Goal: Task Accomplishment & Management: Manage account settings

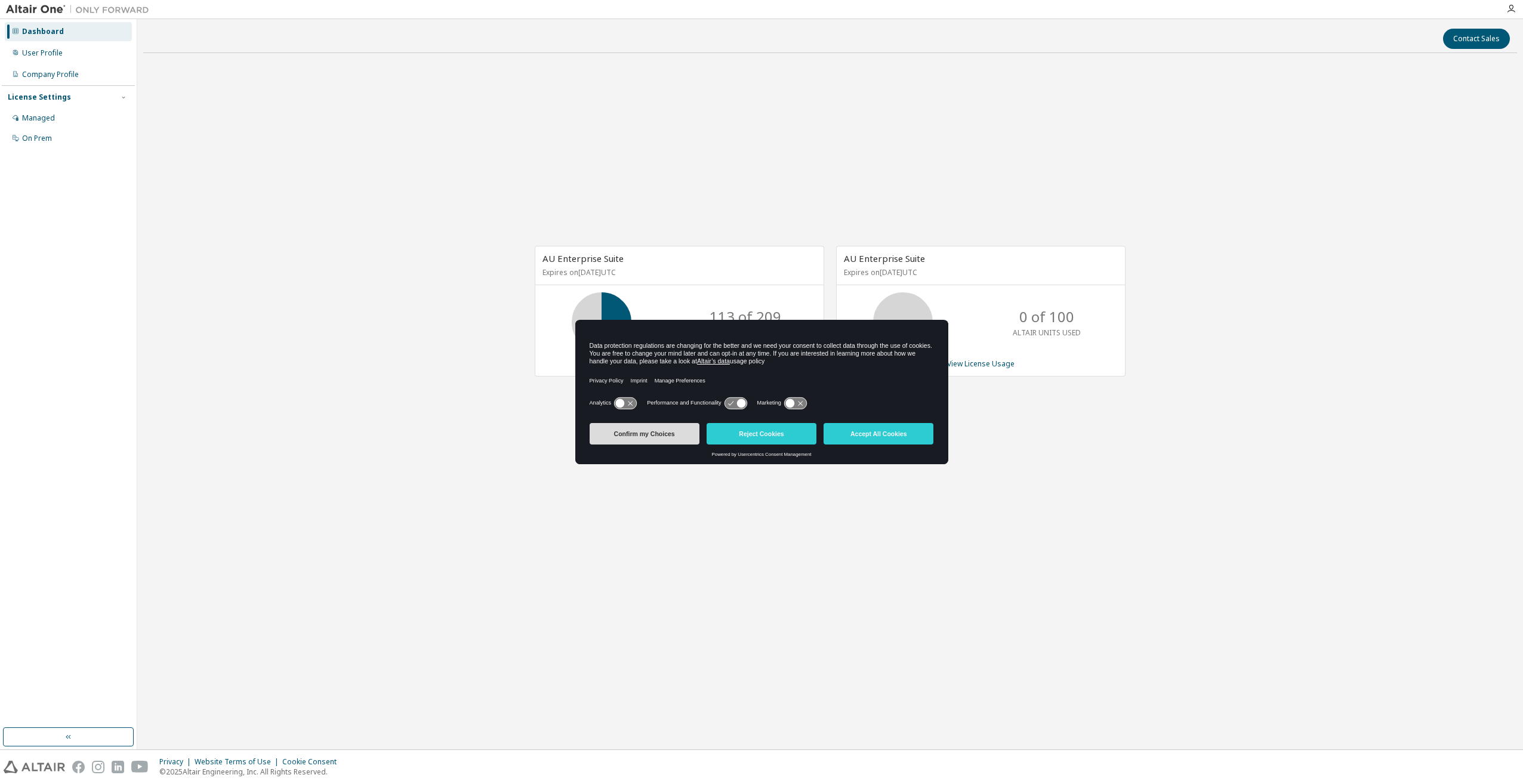
click at [642, 434] on button "Confirm my Choices" at bounding box center [644, 434] width 110 height 21
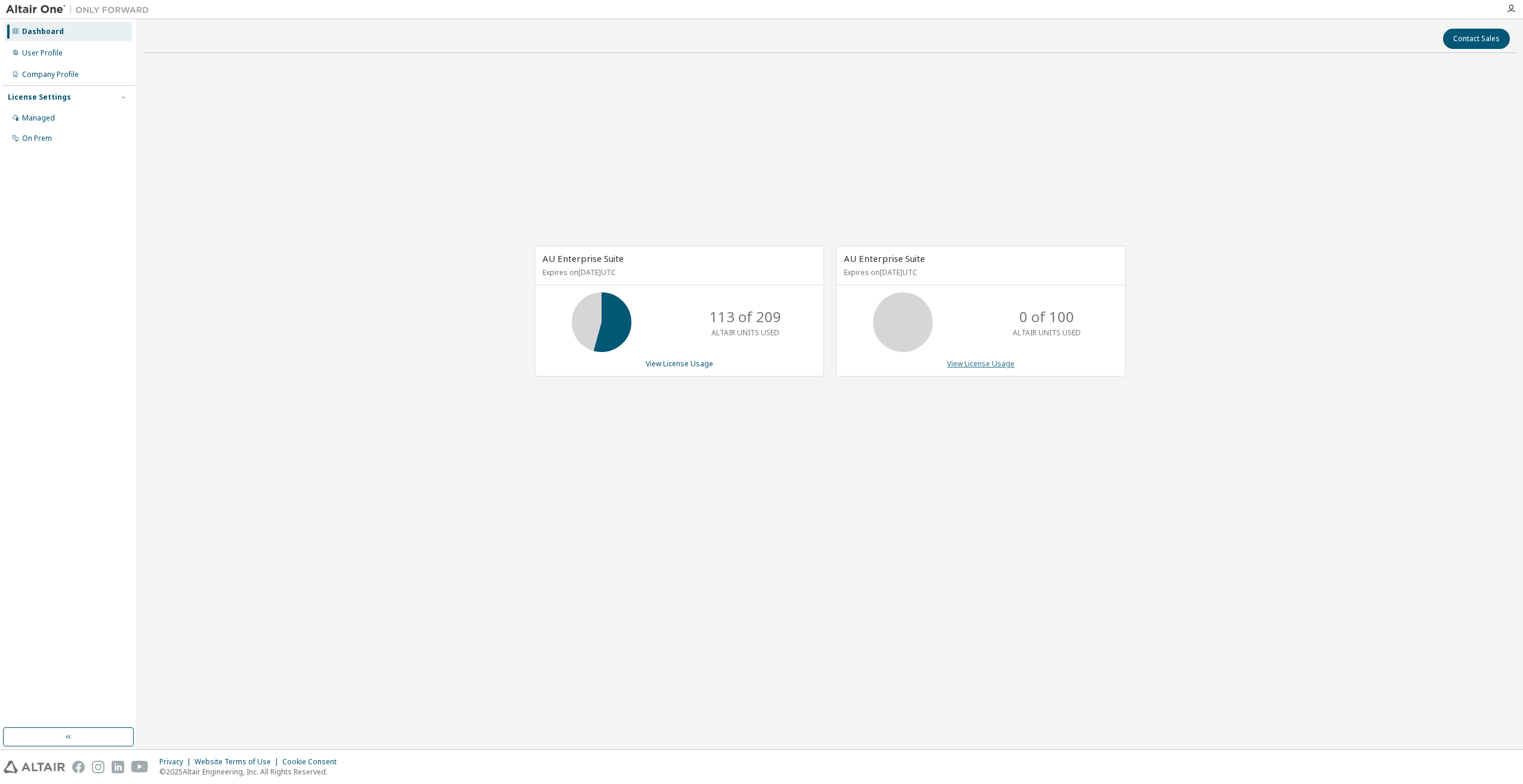
click at [983, 365] on link "View License Usage" at bounding box center [981, 363] width 68 height 10
click at [678, 363] on link "View License Usage" at bounding box center [679, 363] width 68 height 10
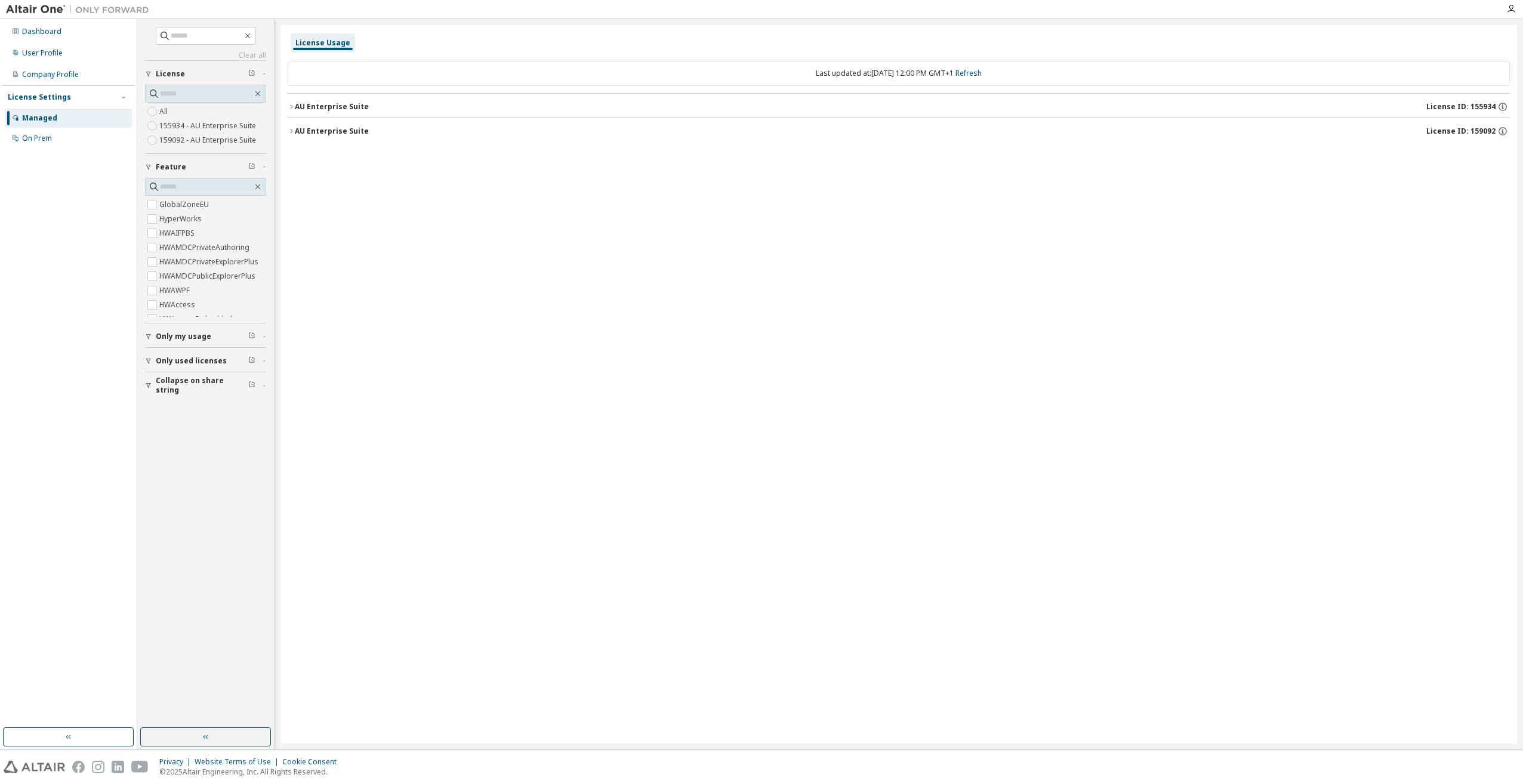
click at [149, 385] on icon "button" at bounding box center [149, 385] width 5 height 6
click at [149, 362] on icon "button" at bounding box center [148, 360] width 7 height 7
click at [294, 105] on icon "button" at bounding box center [291, 107] width 7 height 7
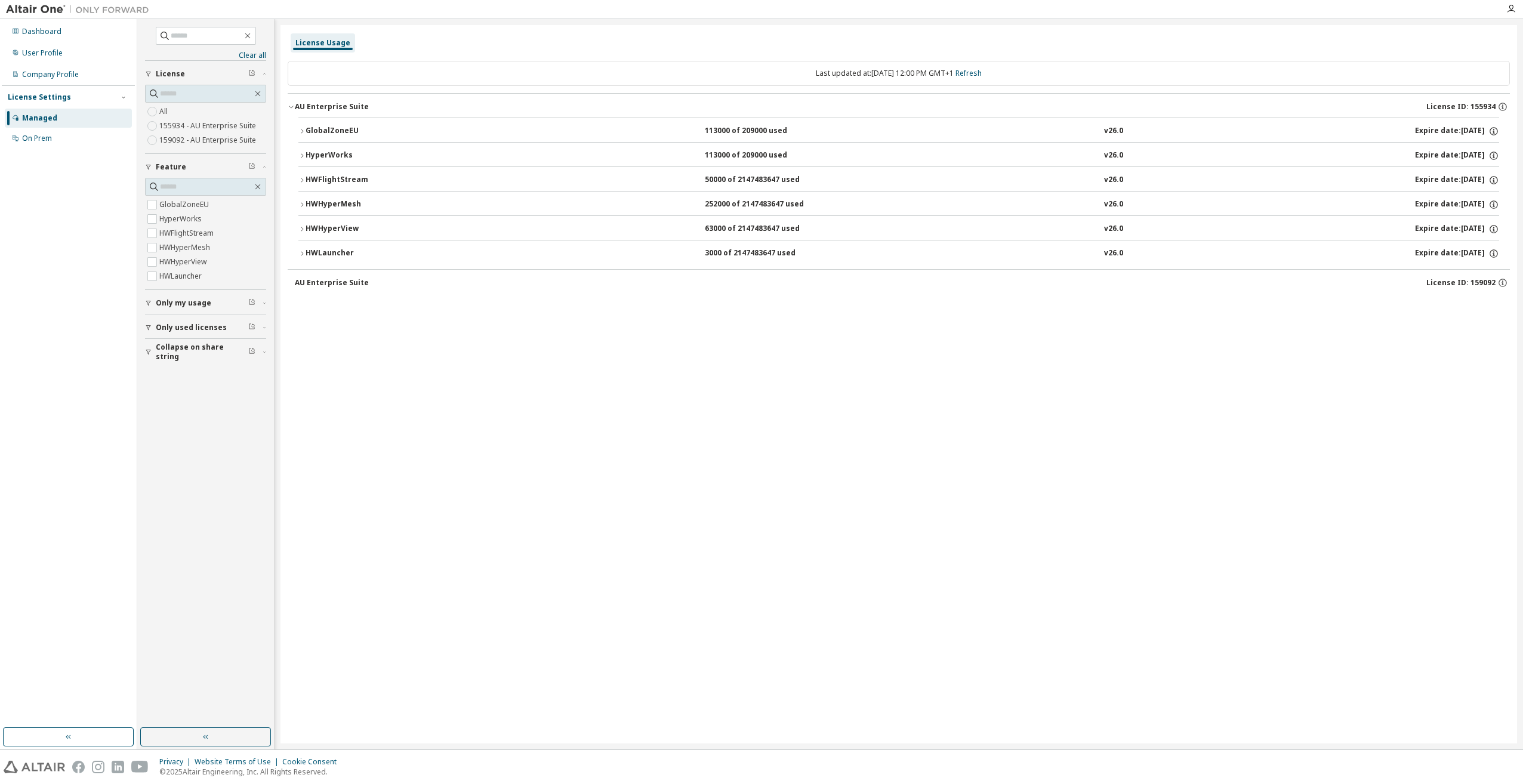
click at [300, 177] on icon "button" at bounding box center [301, 180] width 7 height 7
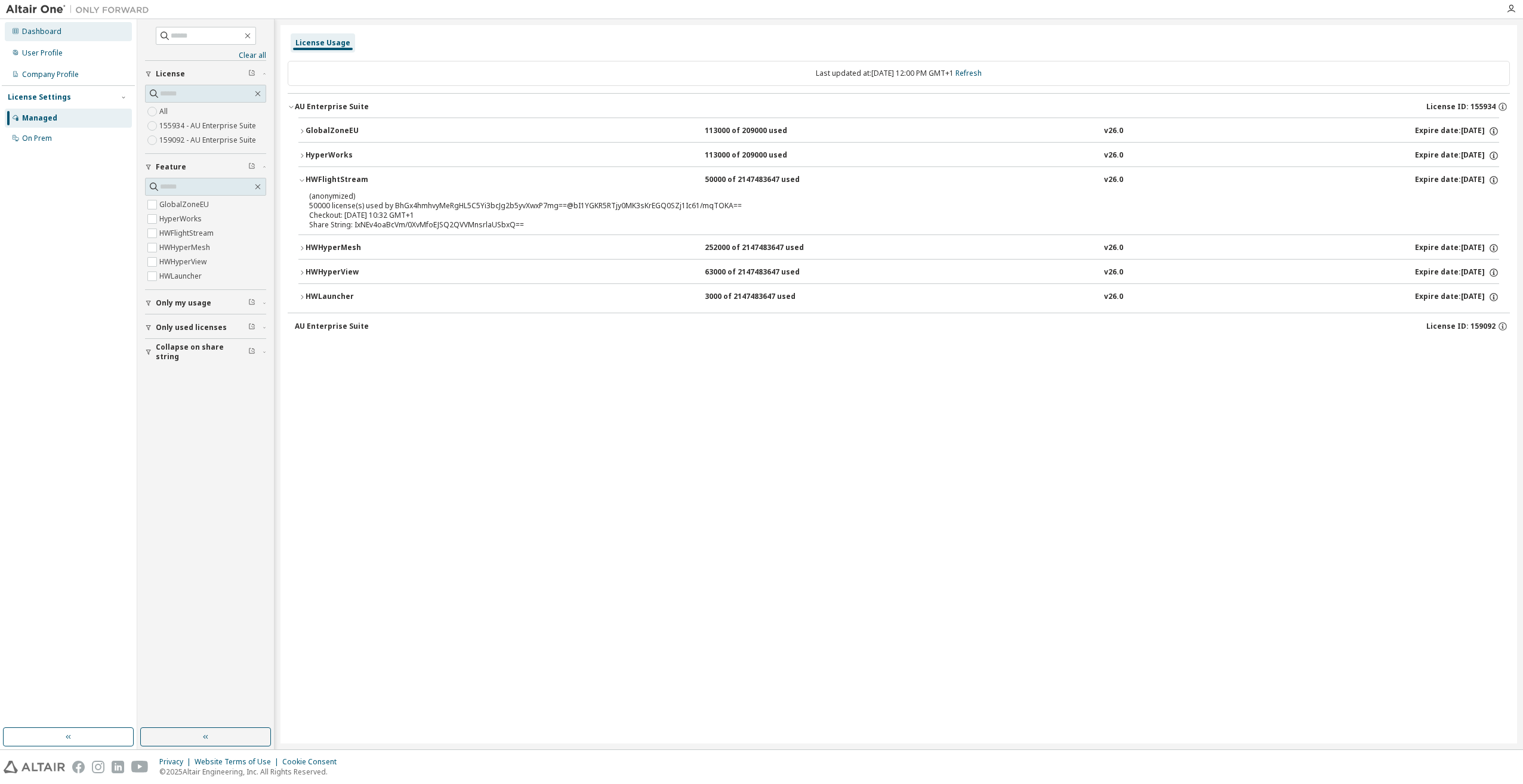
click at [50, 27] on div "Dashboard" at bounding box center [41, 31] width 39 height 9
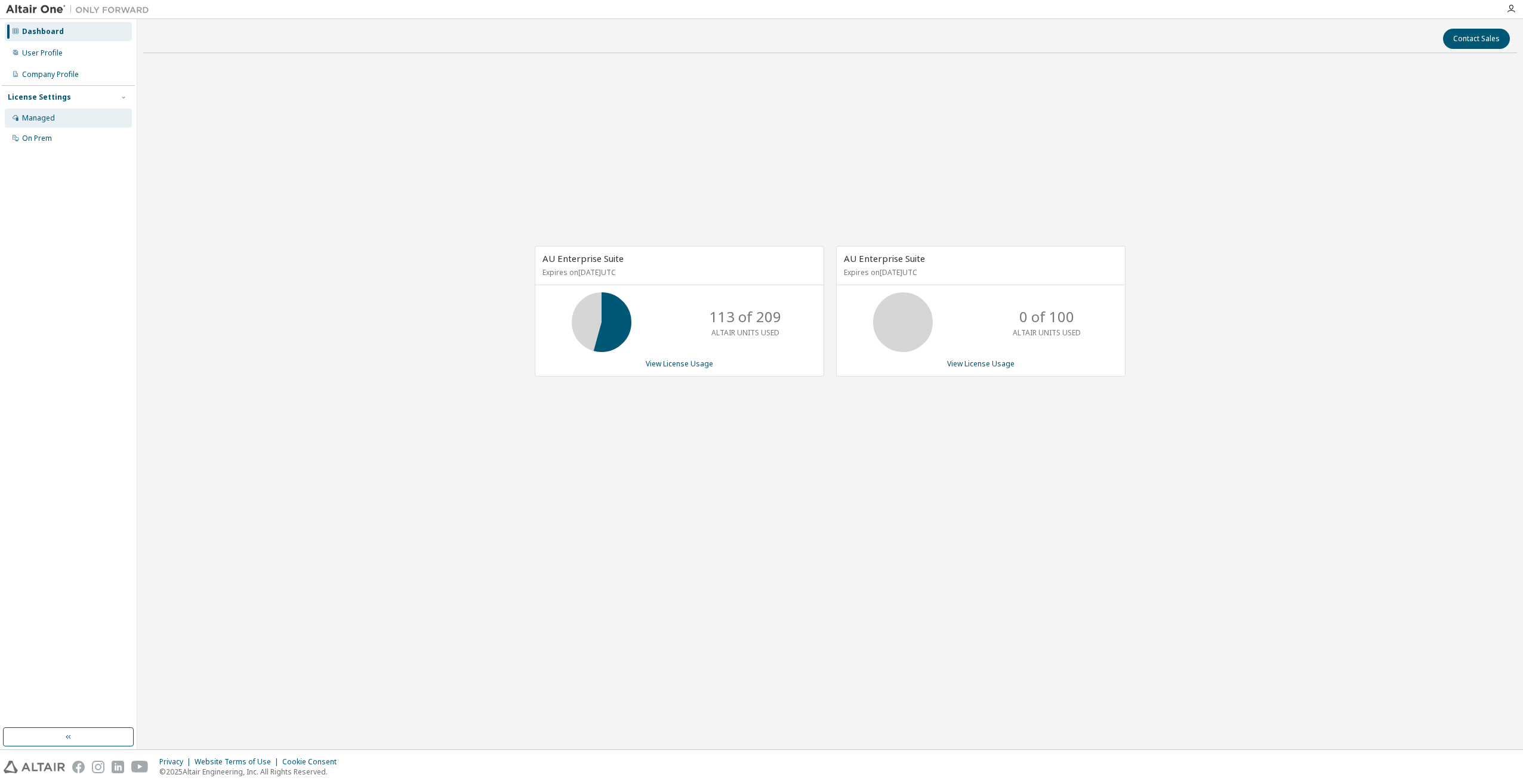
click at [46, 118] on div "Managed" at bounding box center [38, 118] width 33 height 9
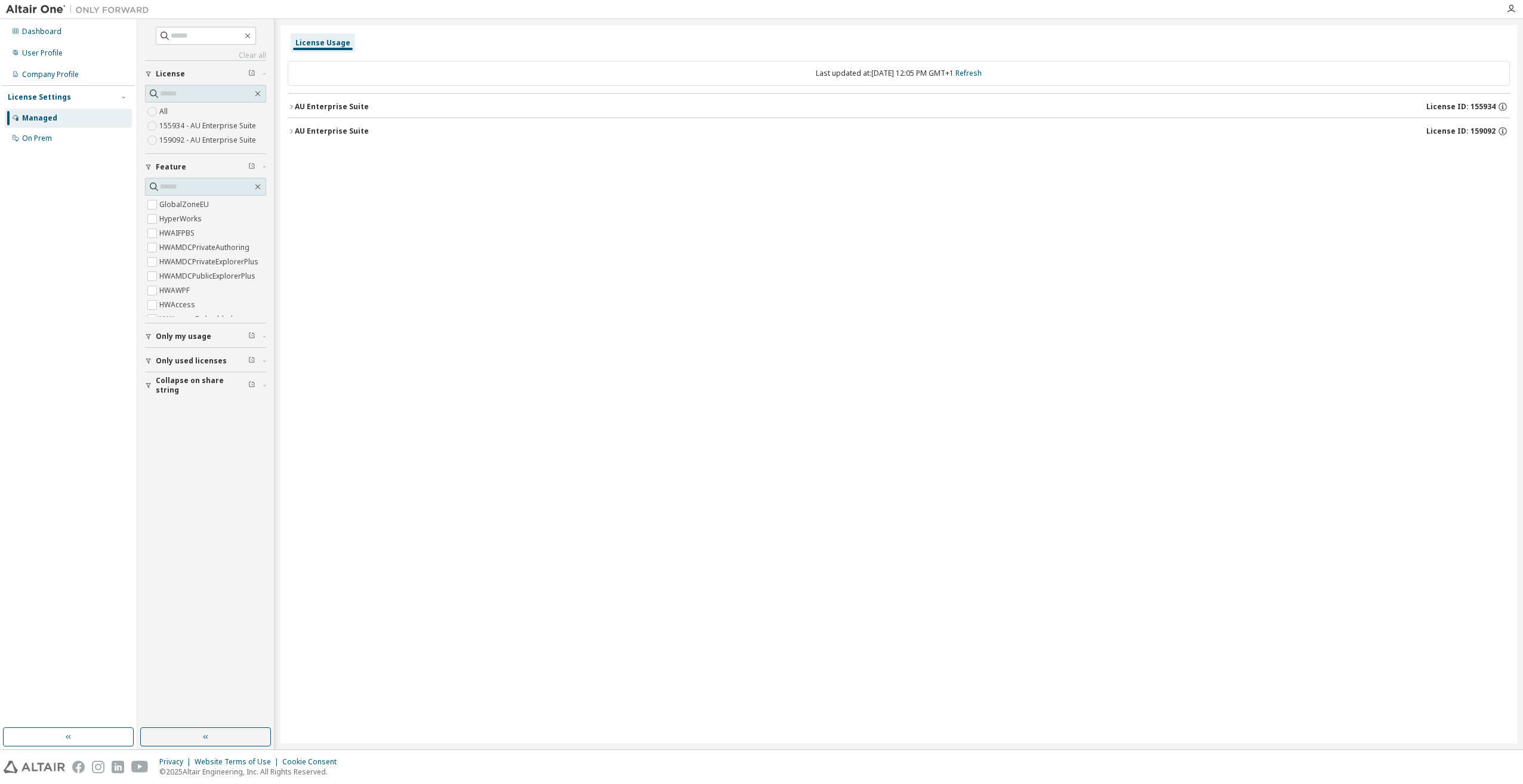
click at [194, 125] on label "155934 - AU Enterprise Suite" at bounding box center [209, 125] width 99 height 14
click at [294, 106] on button "AU Enterprise Suite License ID: 159092" at bounding box center [899, 107] width 1222 height 26
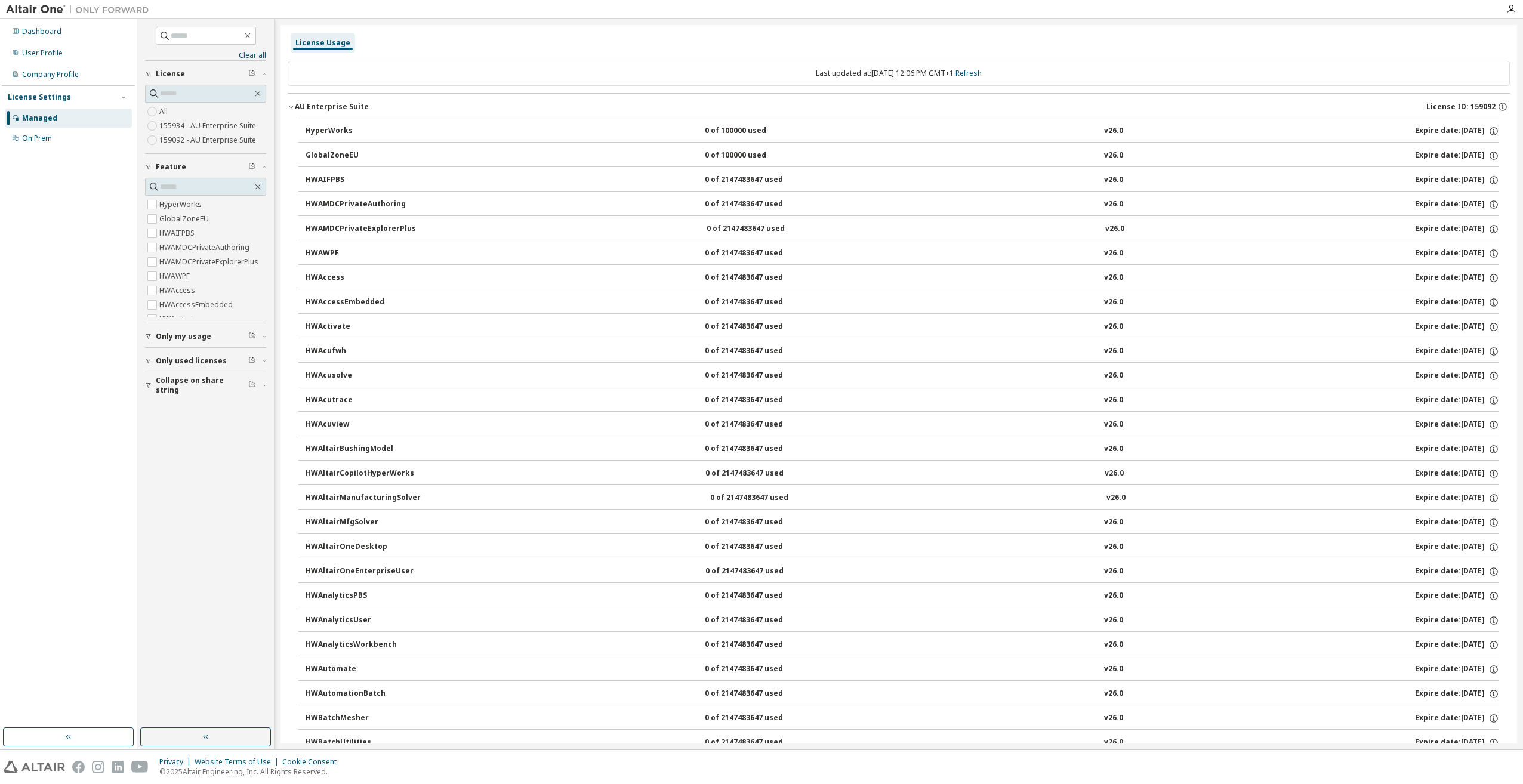
click at [149, 386] on icon "button" at bounding box center [149, 385] width 5 height 6
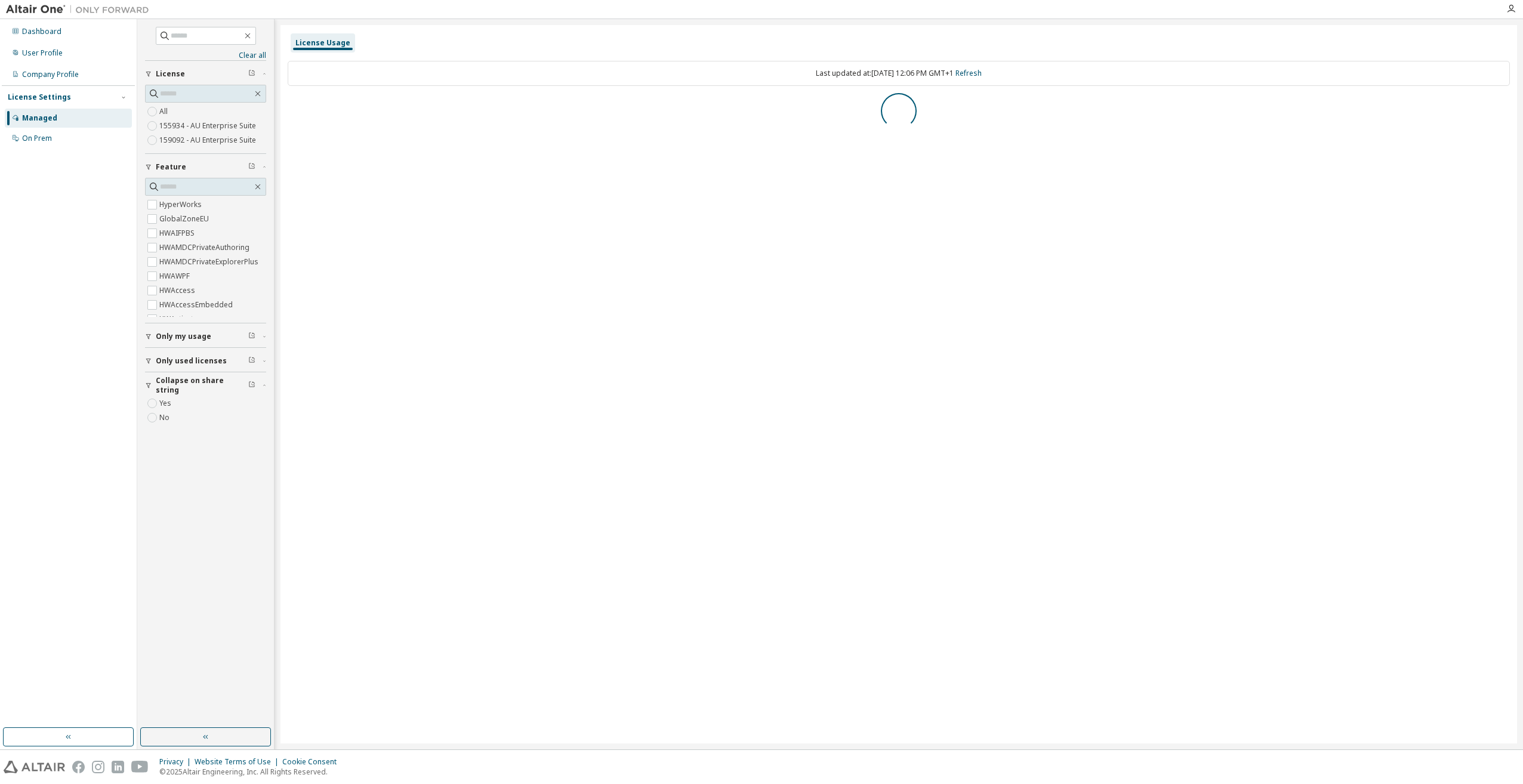
click at [148, 360] on icon "button" at bounding box center [148, 360] width 7 height 7
click at [148, 363] on icon "button" at bounding box center [148, 360] width 7 height 7
click at [45, 33] on div "Dashboard" at bounding box center [41, 31] width 39 height 9
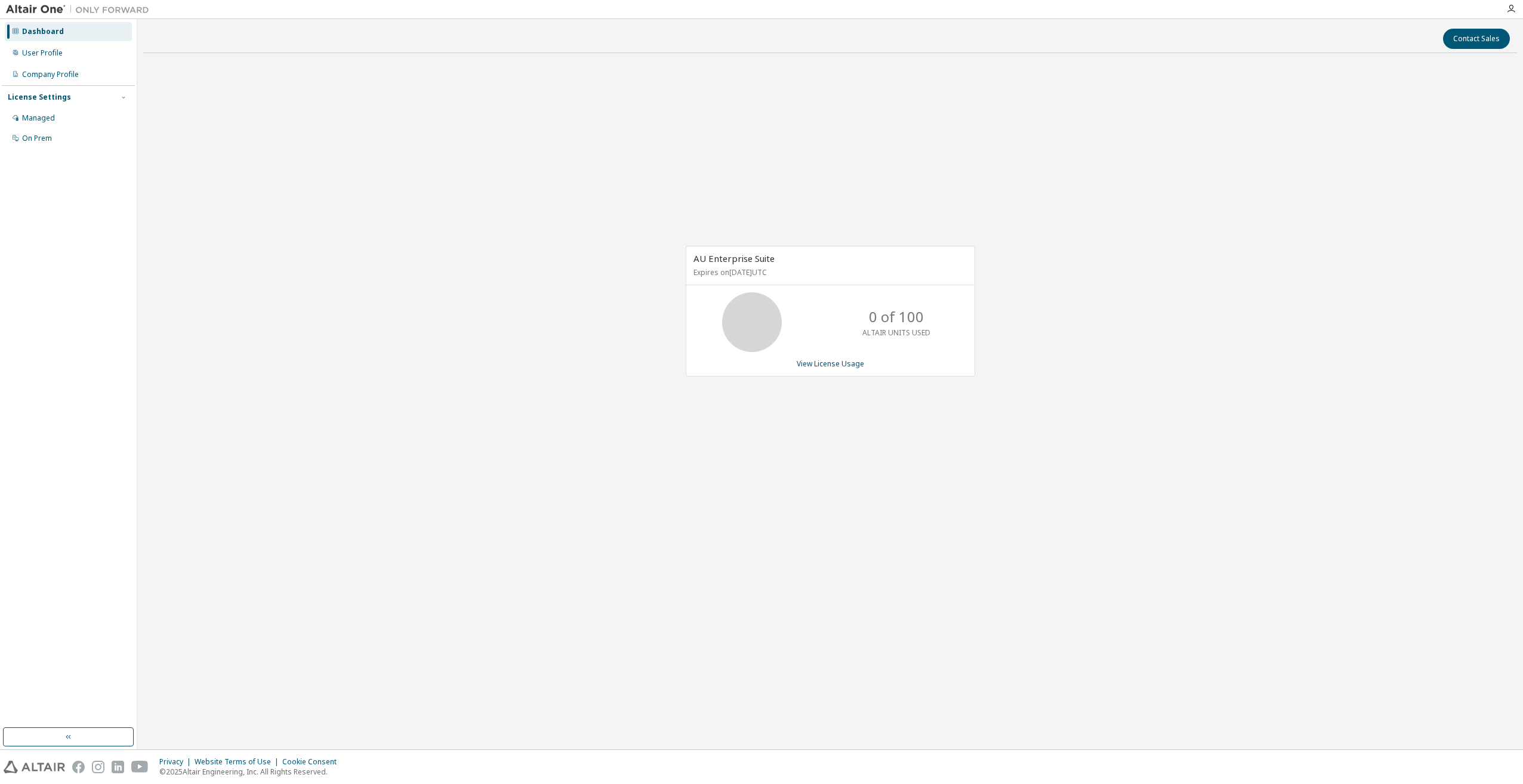
click at [34, 24] on div "Dashboard" at bounding box center [68, 31] width 127 height 19
click at [467, 296] on div "AU Enterprise Suite Expires on October 31, 2025 UTC 0 of 100 ALTAIR UNITS USED …" at bounding box center [830, 317] width 1374 height 510
